Goal: Task Accomplishment & Management: Manage account settings

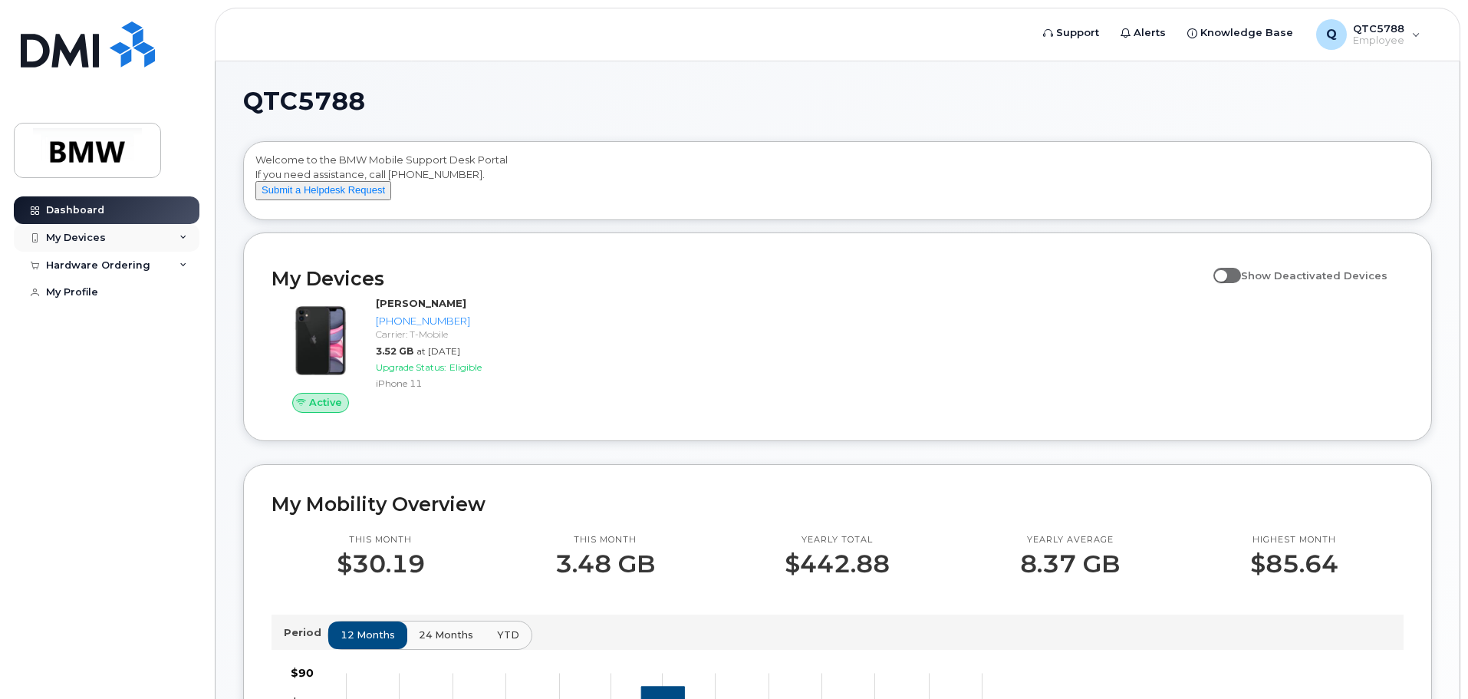
click at [128, 237] on div "My Devices" at bounding box center [107, 238] width 186 height 28
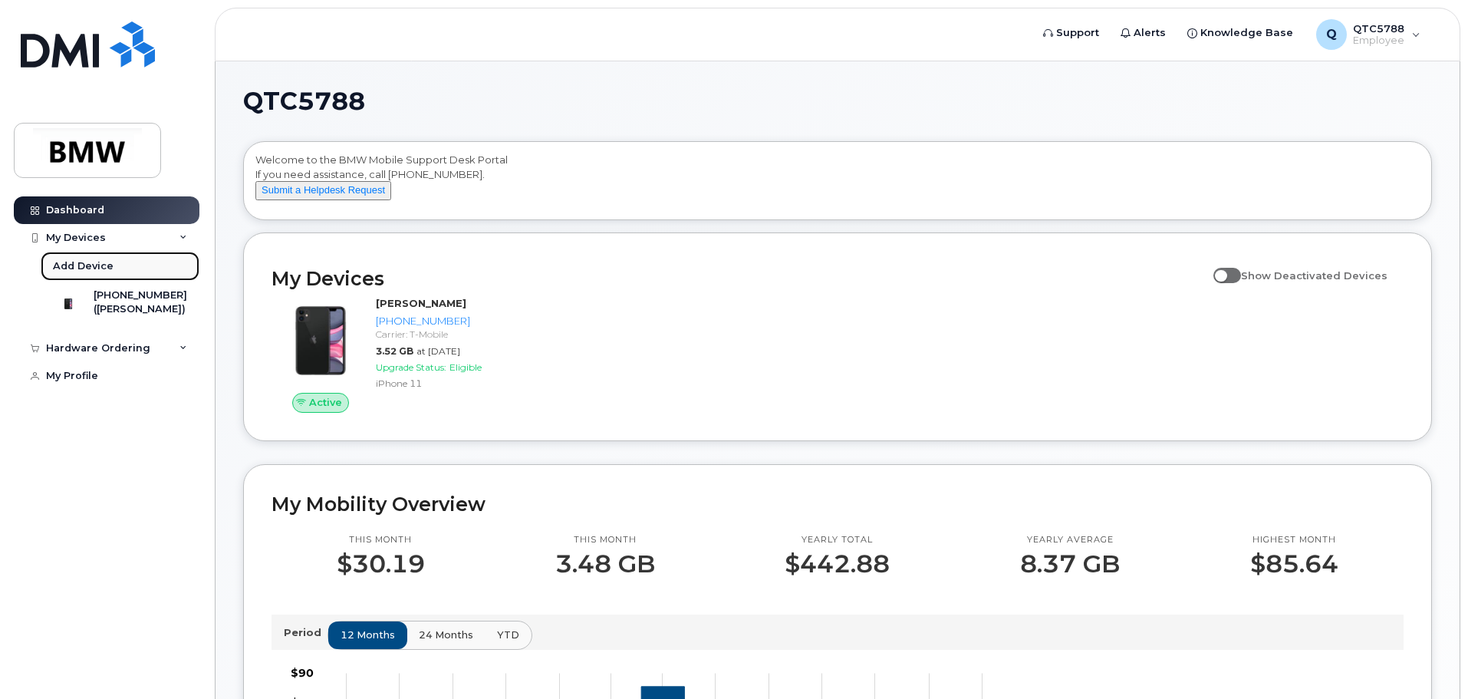
click at [93, 261] on div "Add Device" at bounding box center [83, 266] width 61 height 14
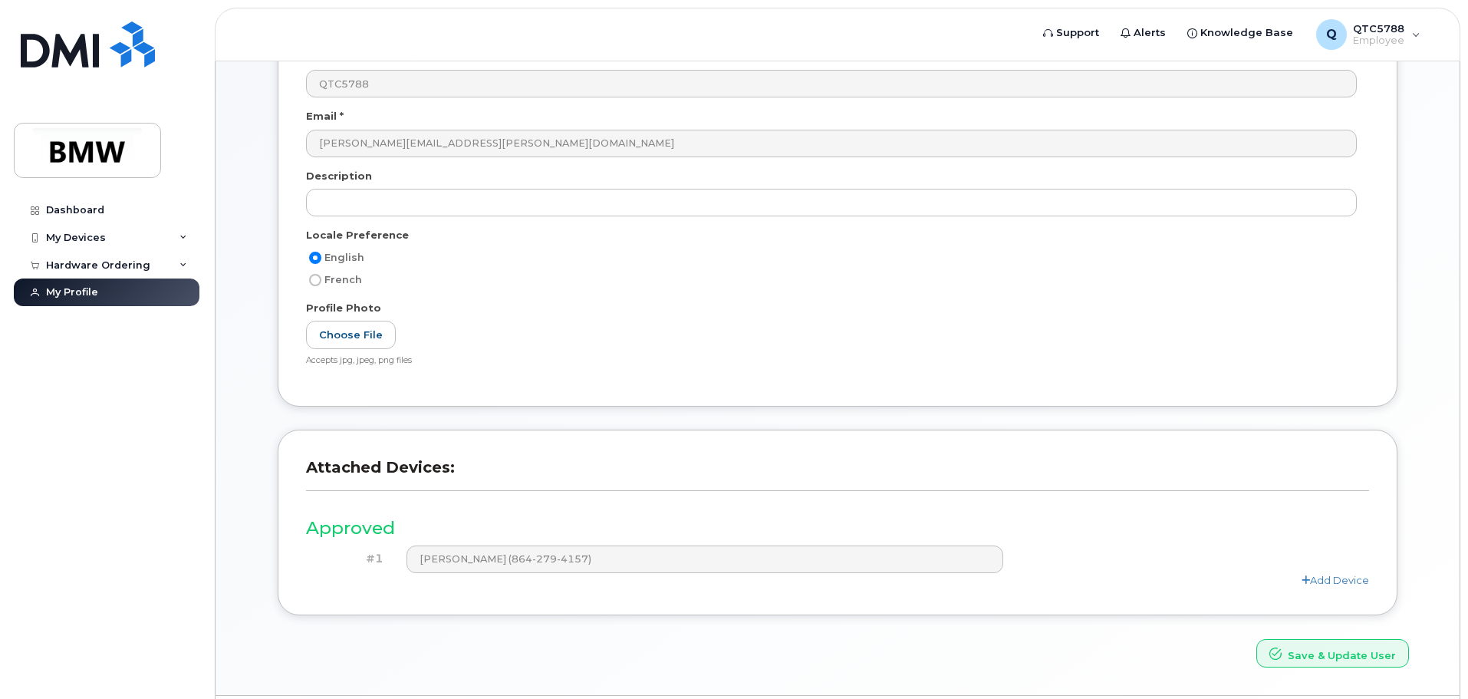
scroll to position [212, 0]
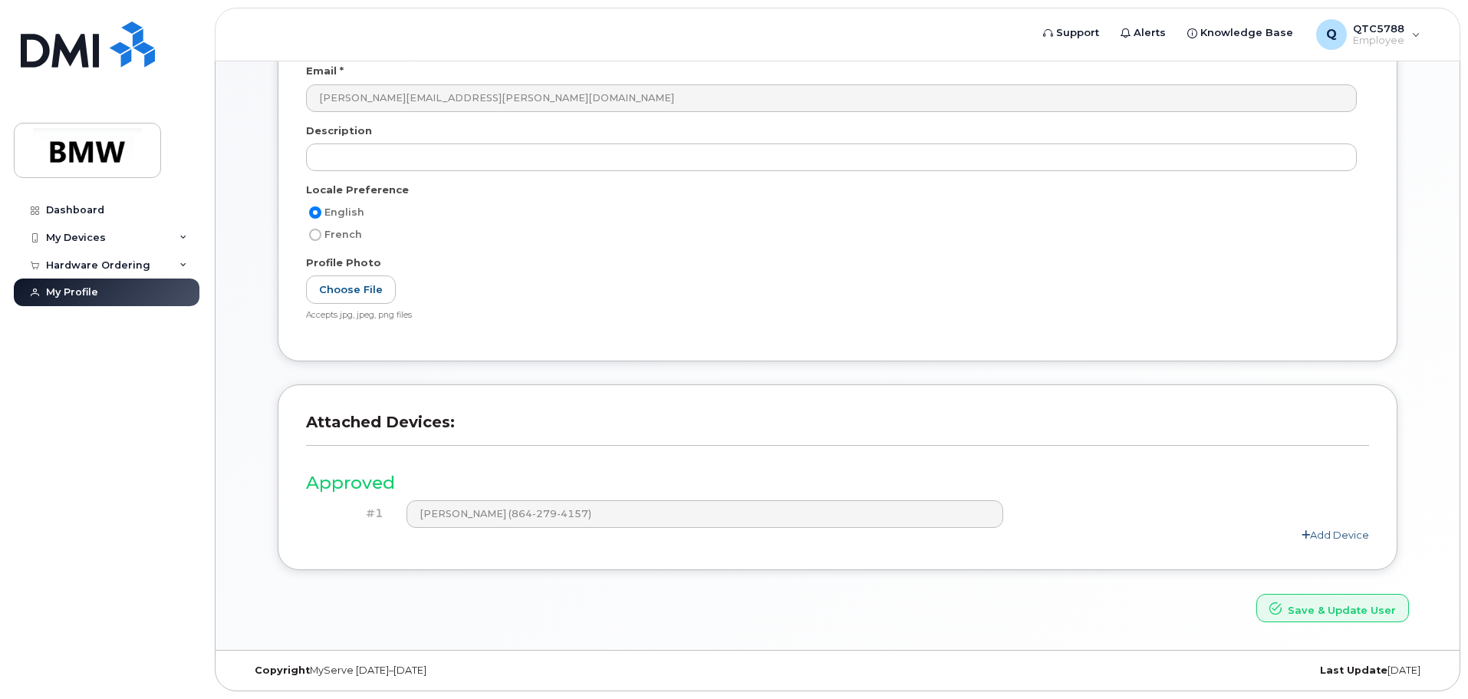
click at [1317, 531] on link "Add Device" at bounding box center [1334, 534] width 67 height 12
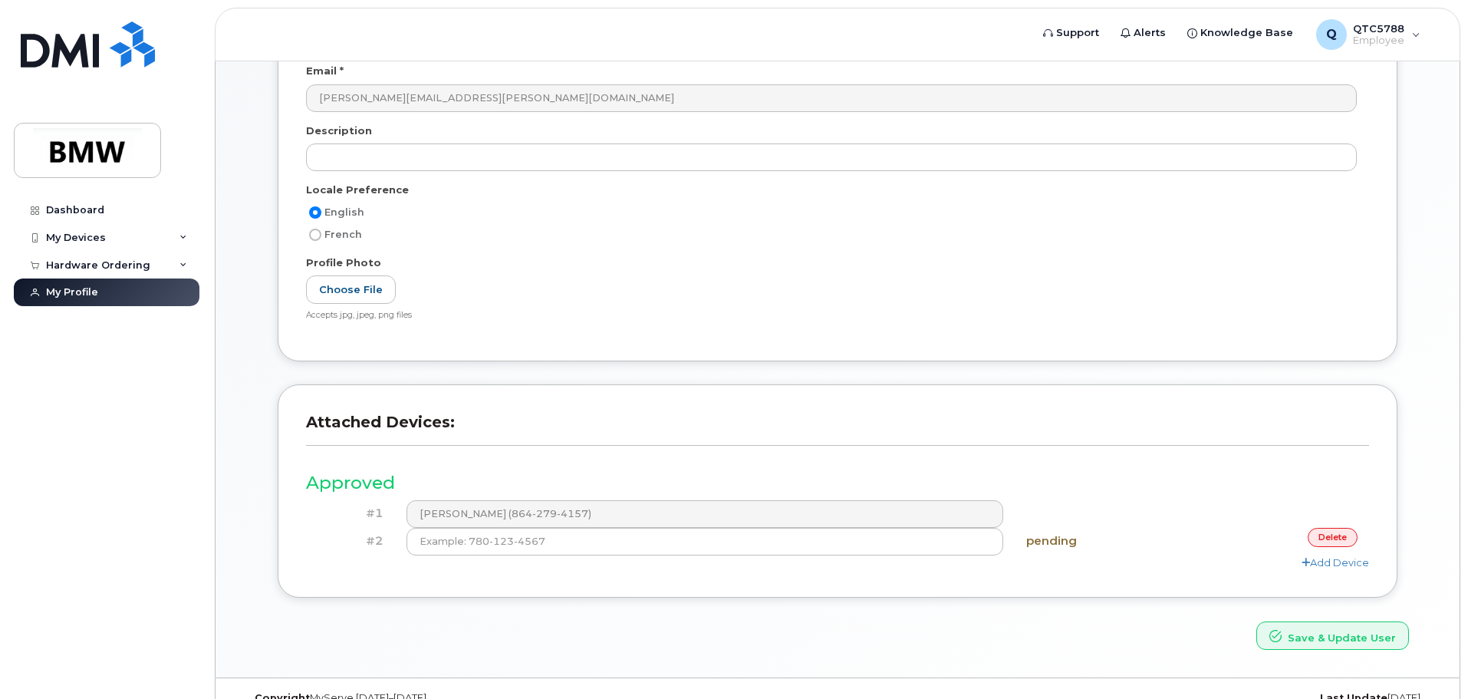
click at [1320, 538] on link "delete" at bounding box center [1332, 537] width 50 height 19
